Goal: Find specific page/section: Find specific page/section

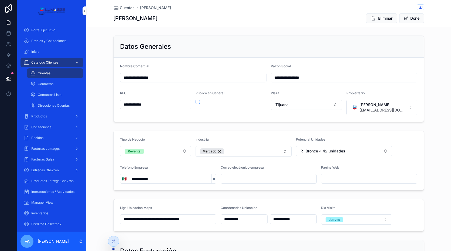
click at [42, 48] on div "Inicio" at bounding box center [52, 51] width 56 height 9
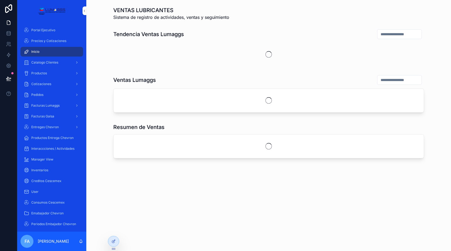
click at [41, 60] on span "Catalogo Clientes" at bounding box center [44, 62] width 27 height 4
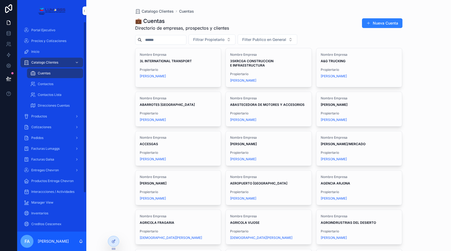
click at [150, 40] on input "scrollable content" at bounding box center [164, 40] width 44 height 8
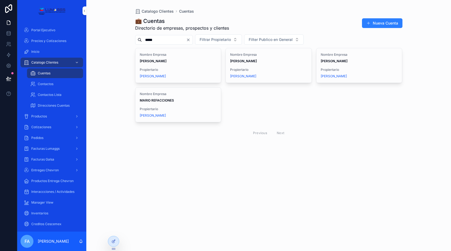
click at [160, 42] on input "*****" at bounding box center [164, 40] width 44 height 8
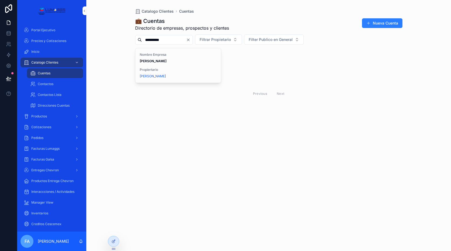
type input "**********"
click at [176, 65] on div "Nombre Empresa [PERSON_NAME] Propiertario [PERSON_NAME]" at bounding box center [178, 65] width 86 height 35
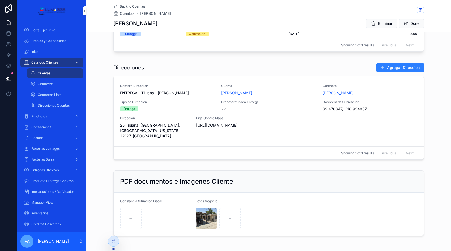
scroll to position [405, 0]
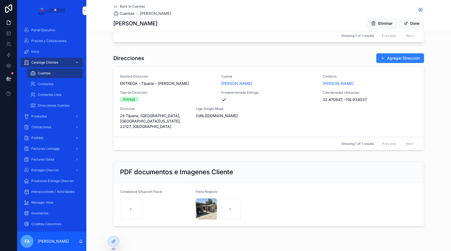
click at [381, 59] on span "scrollable content" at bounding box center [383, 58] width 4 height 4
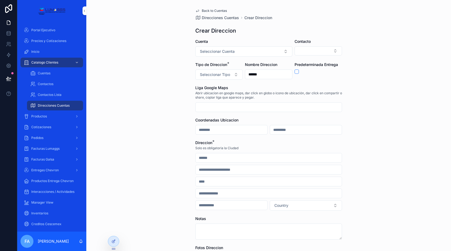
click at [208, 11] on span "Back to Cuentas" at bounding box center [214, 11] width 25 height 4
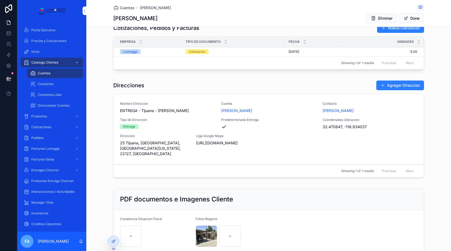
scroll to position [378, 0]
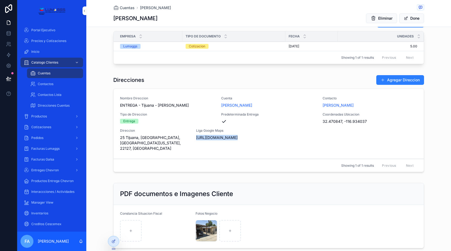
drag, startPoint x: 213, startPoint y: 154, endPoint x: 192, endPoint y: 139, distance: 26.3
click at [192, 139] on div "Nombre Direccion ENTREGA - Tijuana - [PERSON_NAME] Cuenta [PERSON_NAME] Contact…" at bounding box center [269, 130] width 310 height 83
copy link "[URL][DOMAIN_NAME]"
